Goal: Entertainment & Leisure: Consume media (video, audio)

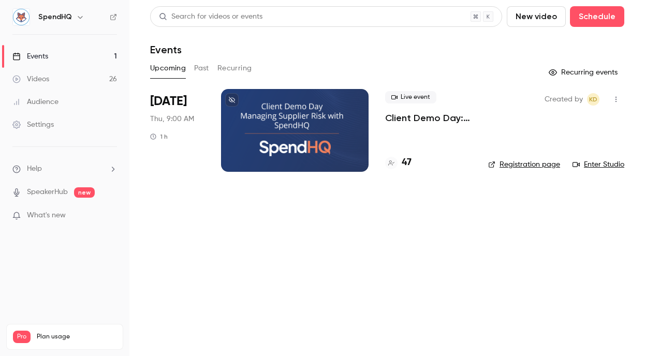
click at [204, 66] on button "Past" at bounding box center [201, 68] width 15 height 17
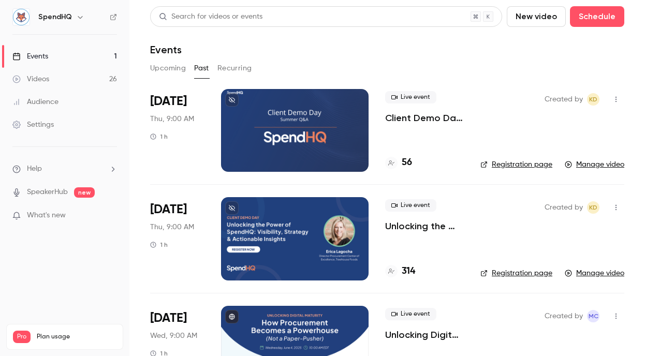
click at [334, 229] on div at bounding box center [294, 238] width 147 height 83
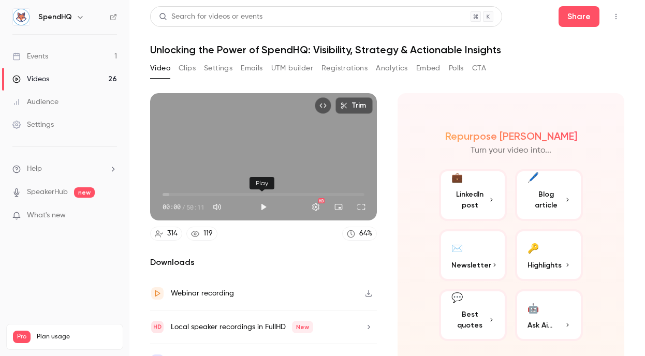
click at [260, 205] on button "Play" at bounding box center [263, 207] width 21 height 21
click at [176, 192] on span "00:01" at bounding box center [263, 194] width 202 height 17
click at [197, 189] on span "08:47" at bounding box center [263, 194] width 202 height 17
click at [355, 206] on button "Full screen" at bounding box center [361, 207] width 21 height 21
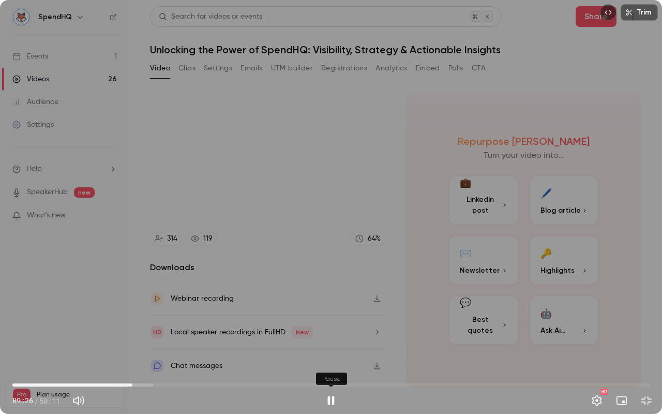
click at [328, 355] on button "Pause" at bounding box center [331, 400] width 21 height 21
click at [330, 355] on button "Play" at bounding box center [331, 400] width 21 height 21
click at [326, 355] on button "Pause" at bounding box center [331, 400] width 21 height 21
click at [328, 355] on button "Play" at bounding box center [331, 400] width 21 height 21
click at [331, 355] on button "Pause" at bounding box center [331, 400] width 21 height 21
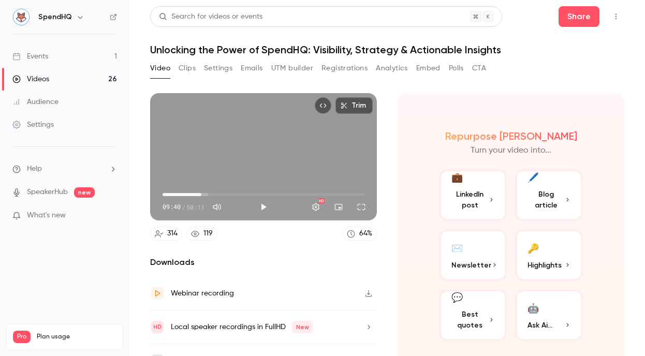
click at [263, 205] on button "Play" at bounding box center [263, 207] width 21 height 21
click at [358, 204] on button "Full screen" at bounding box center [361, 207] width 21 height 21
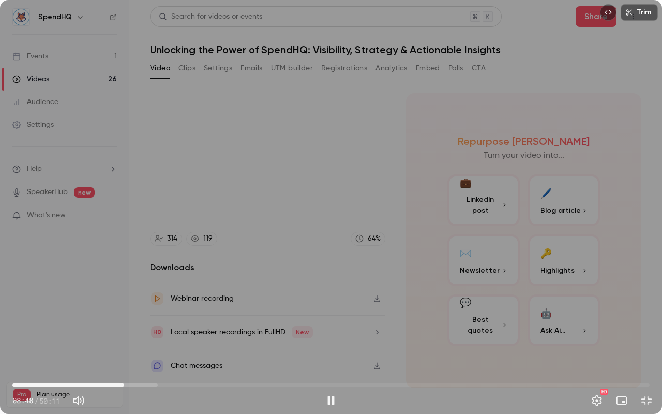
click at [124, 355] on span "08:48" at bounding box center [330, 385] width 637 height 17
click at [129, 355] on span "09:04" at bounding box center [127, 384] width 3 height 3
click at [334, 355] on button "Pause" at bounding box center [331, 400] width 21 height 21
type input "*****"
